Goal: Find specific page/section: Find specific page/section

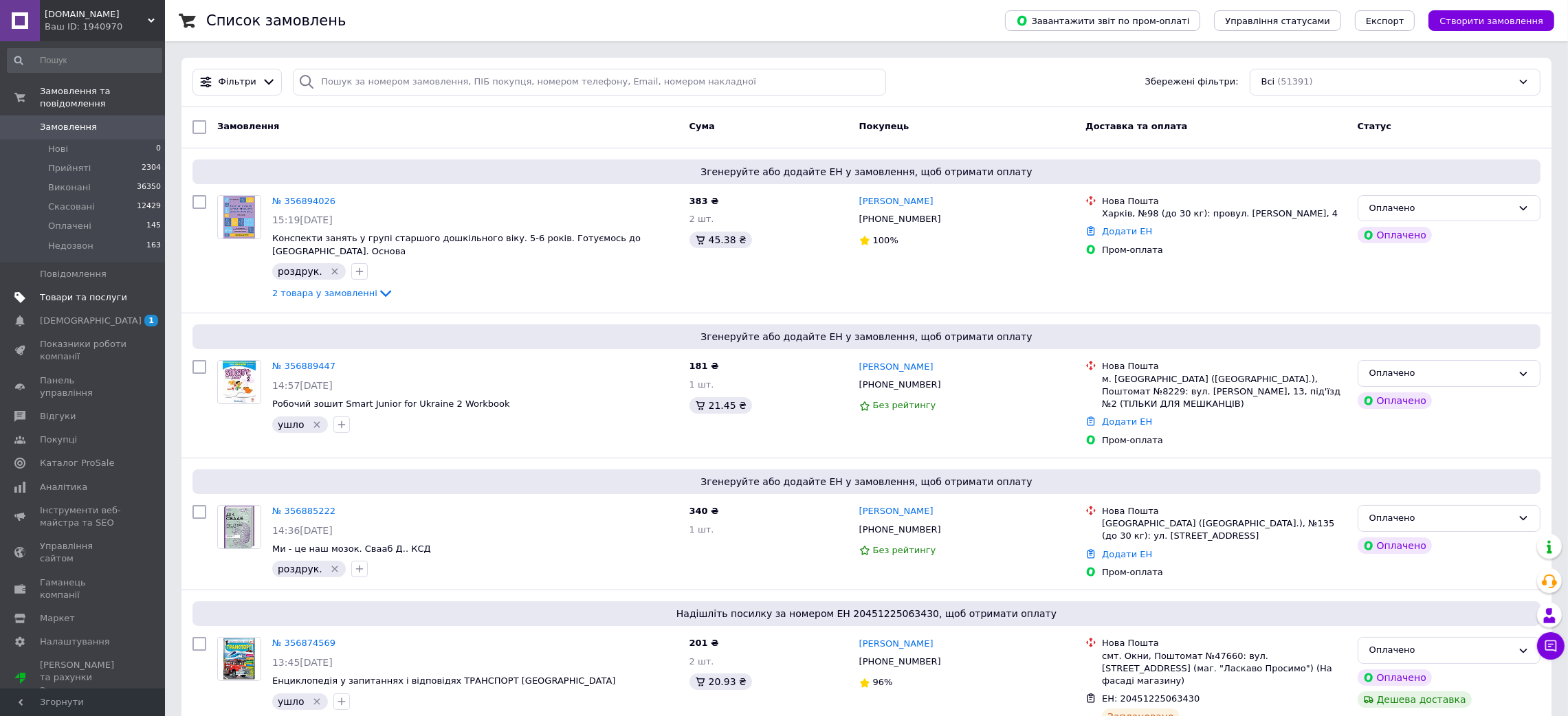
click at [67, 291] on span "Товари та послуги" at bounding box center [84, 297] width 87 height 12
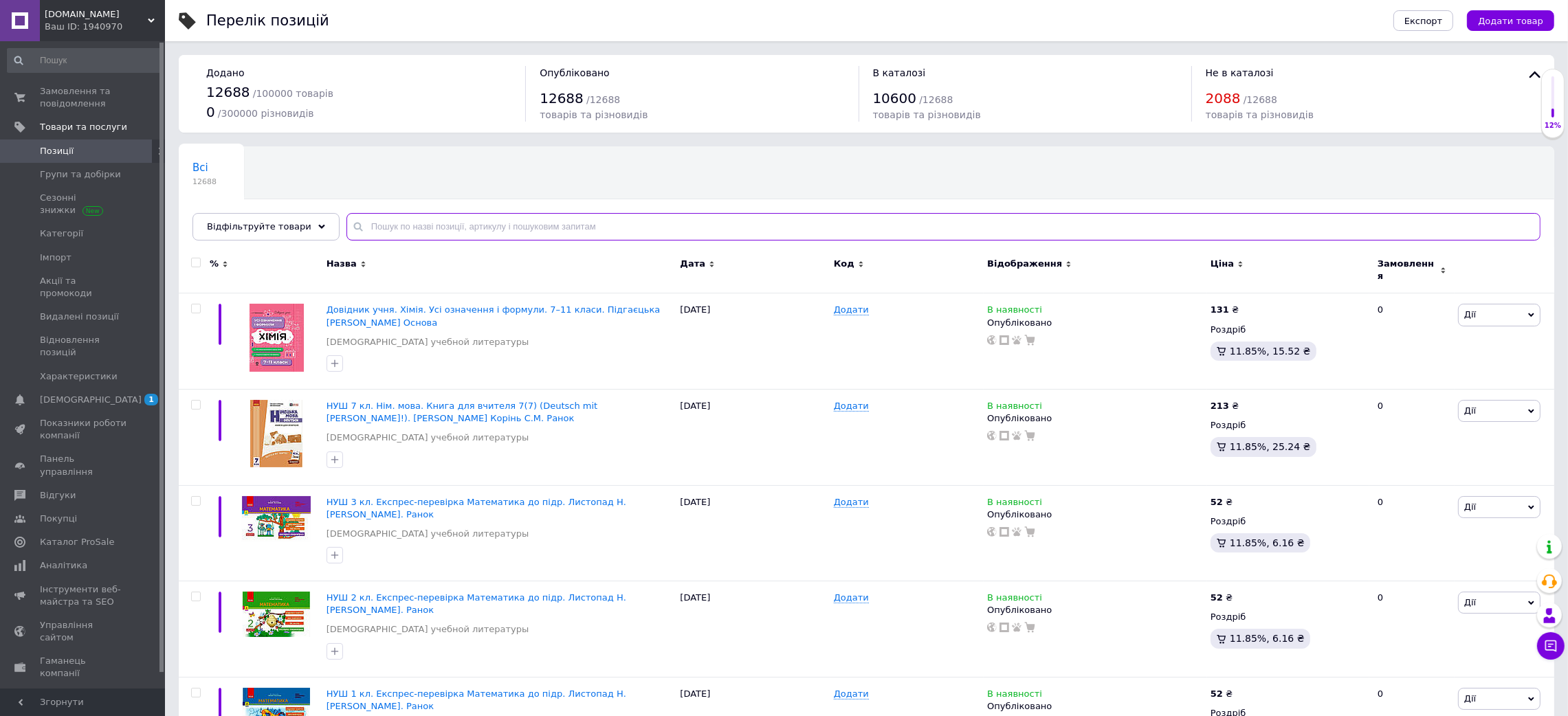
click at [465, 228] on input "text" at bounding box center [943, 227] width 1194 height 28
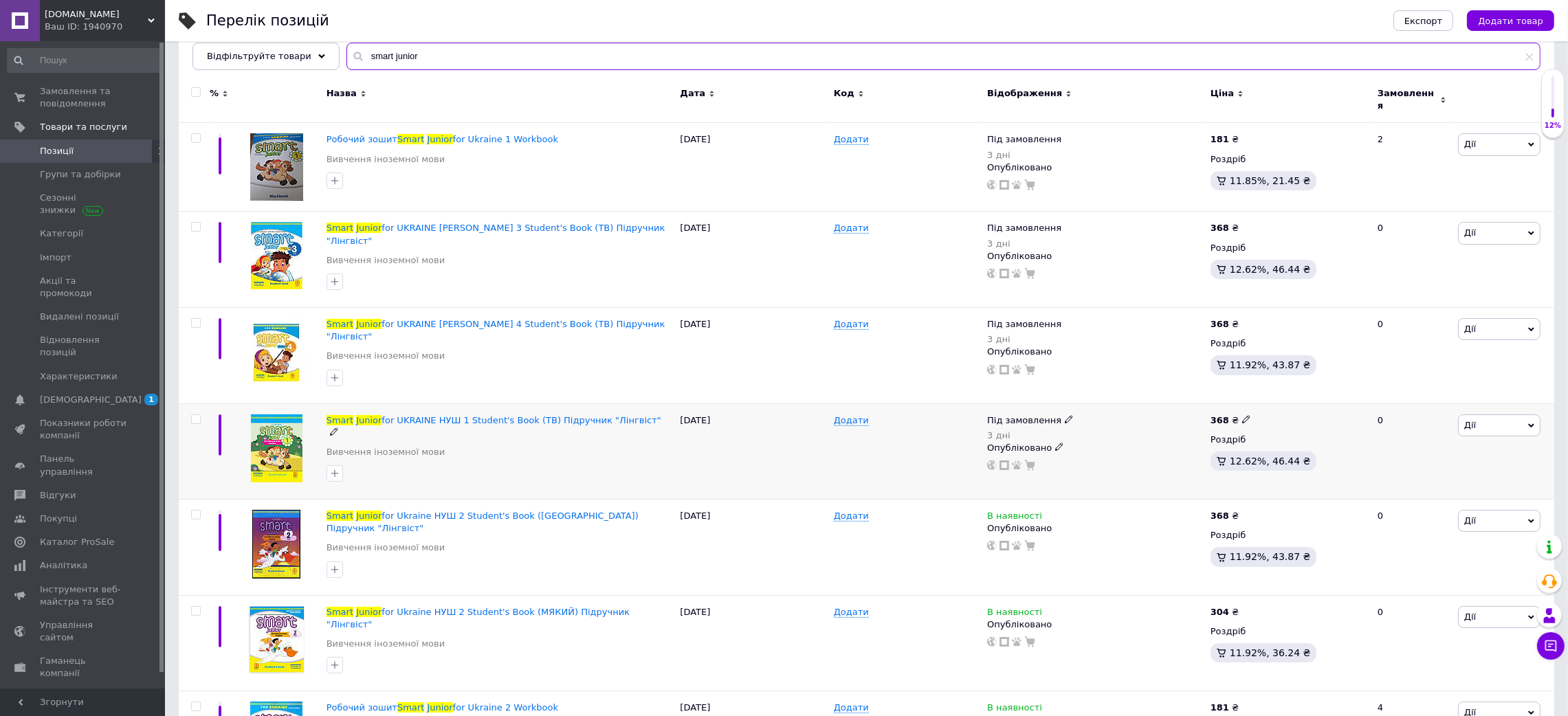
scroll to position [206, 0]
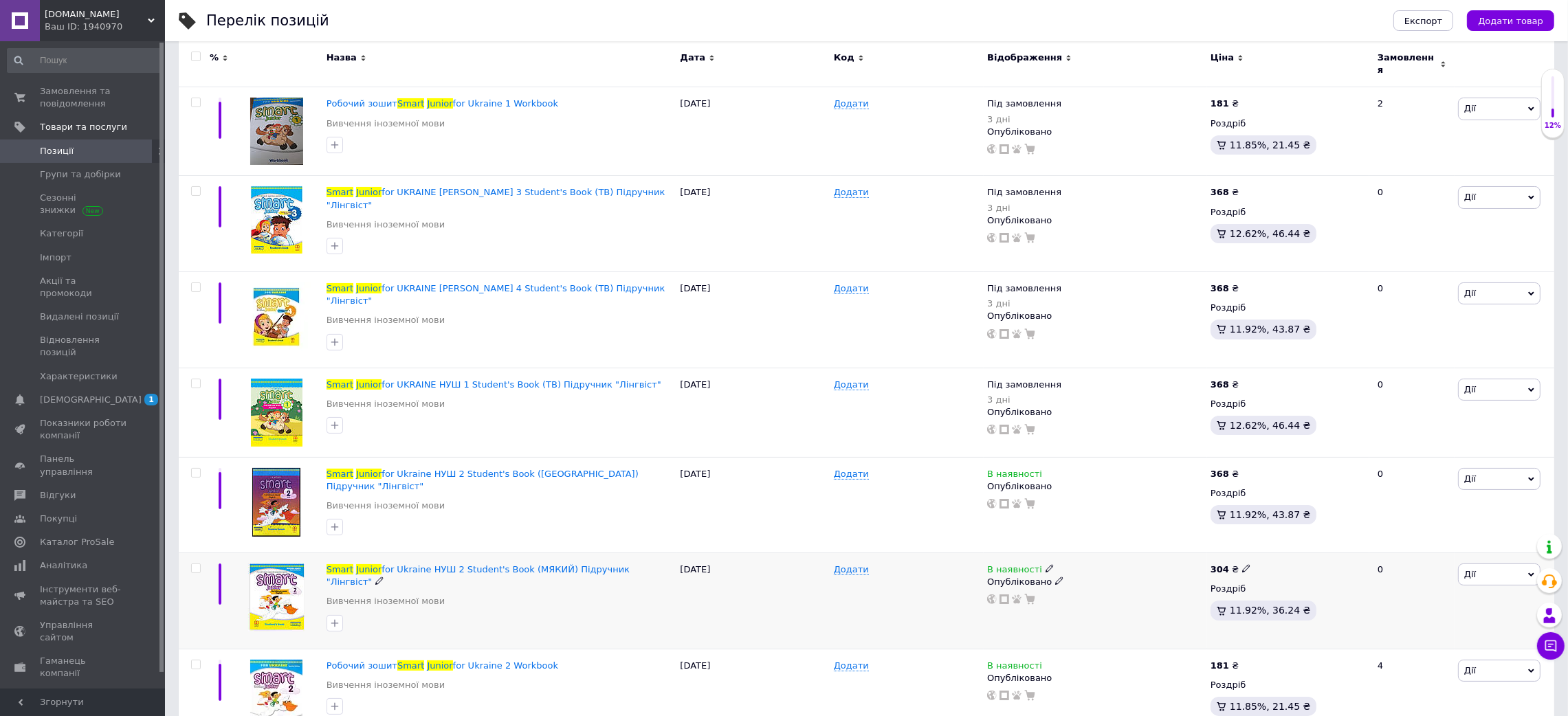
type input "smart junior"
drag, startPoint x: 647, startPoint y: 546, endPoint x: 337, endPoint y: 540, distance: 310.1
click at [337, 564] on div "Smart Junior for [GEOGRAPHIC_DATA] НУШ 2 Student's Book (МЯКИЙ) Підручник "Лінг…" at bounding box center [500, 576] width 347 height 25
click at [562, 613] on div at bounding box center [500, 624] width 353 height 22
drag, startPoint x: 322, startPoint y: 544, endPoint x: 627, endPoint y: 544, distance: 305.0
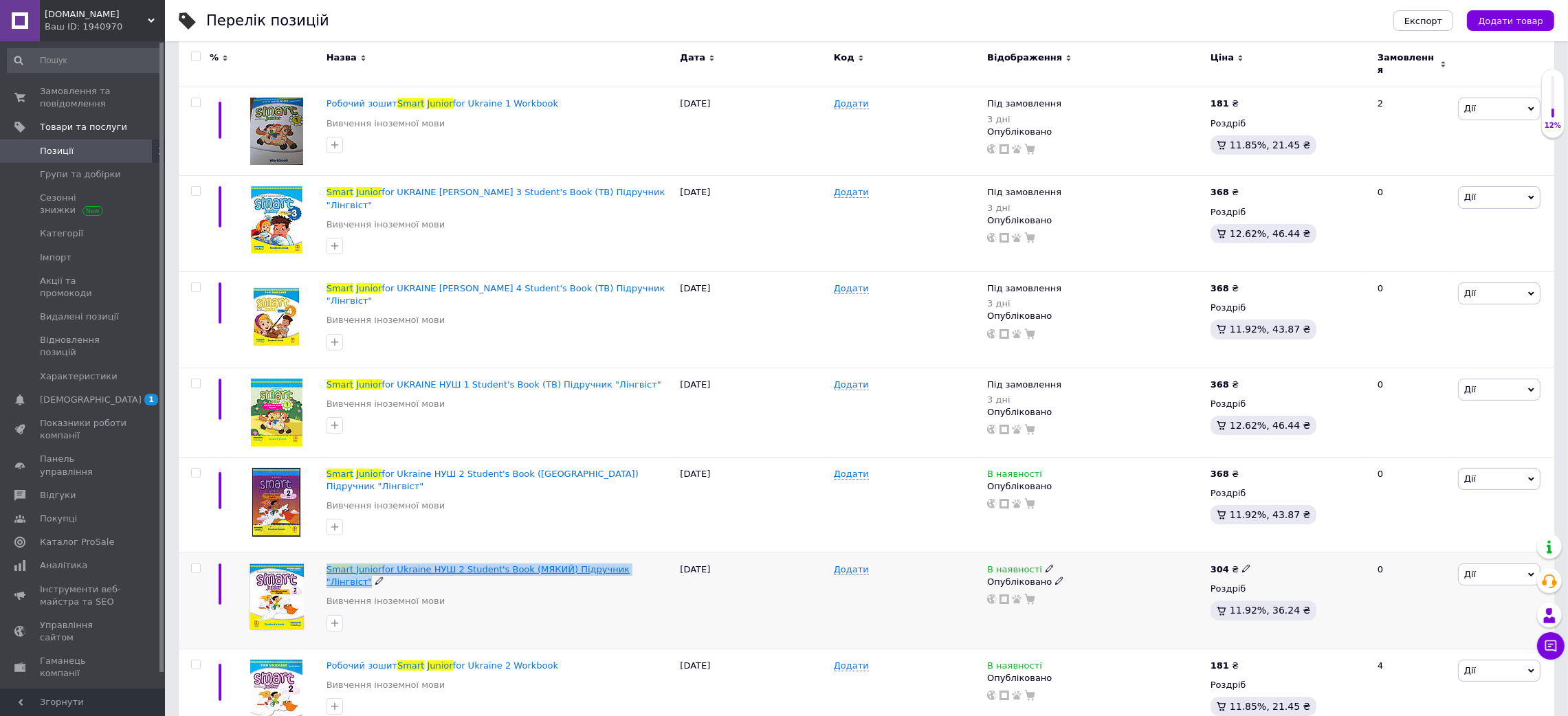
click at [656, 553] on div "Smart Junior for [GEOGRAPHIC_DATA] НУШ 2 Student's Book (МЯКИЙ) Підручник "Лінг…" at bounding box center [500, 601] width 354 height 96
copy div "Smart Junior for [GEOGRAPHIC_DATA] НУШ 2 Student's Book (МЯКИЙ) Підручник "Лінг…"
click at [496, 564] on span "for Ukraine НУШ 2 Student's Book (МЯКИЙ) Підручник "Лінгвіст"" at bounding box center [478, 575] width 303 height 23
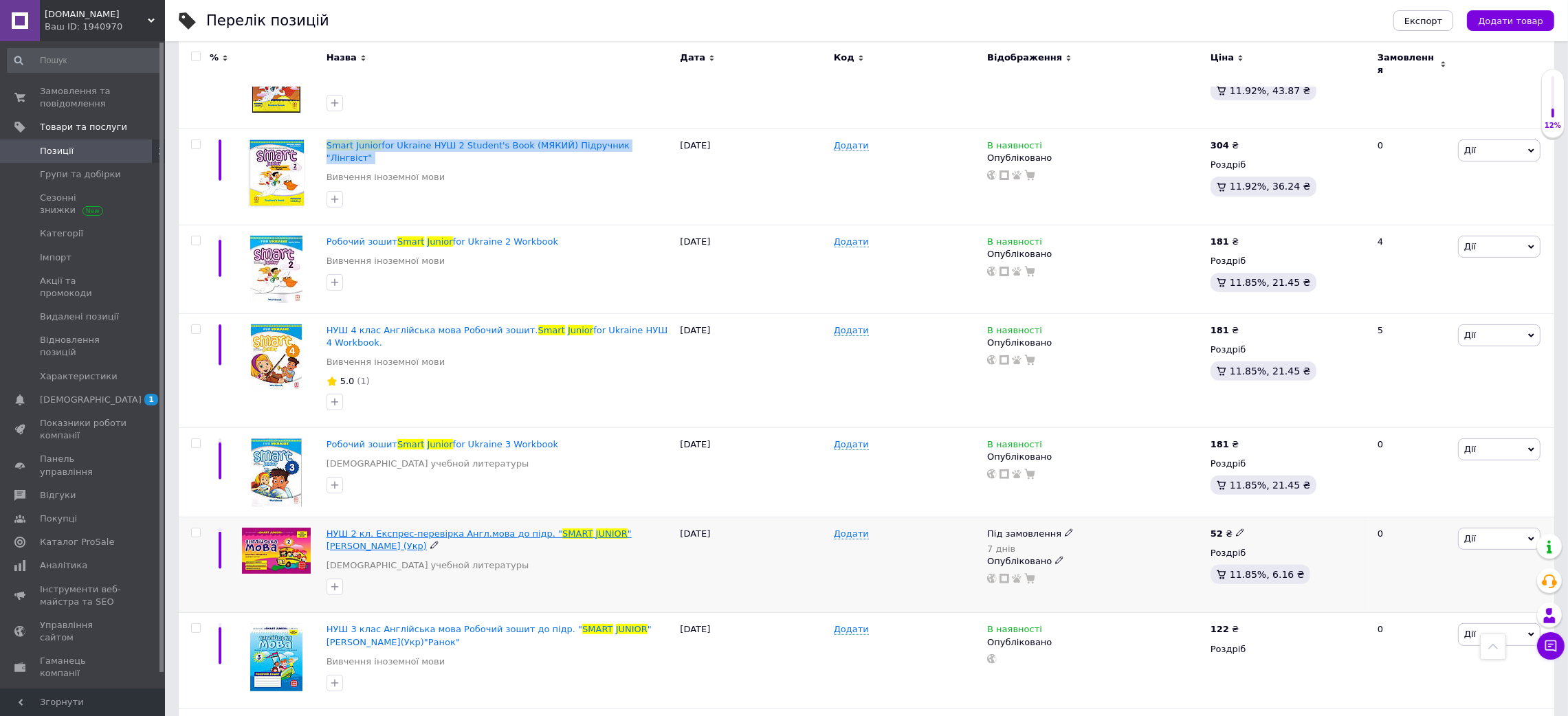
scroll to position [493, 0]
